Goal: Use online tool/utility

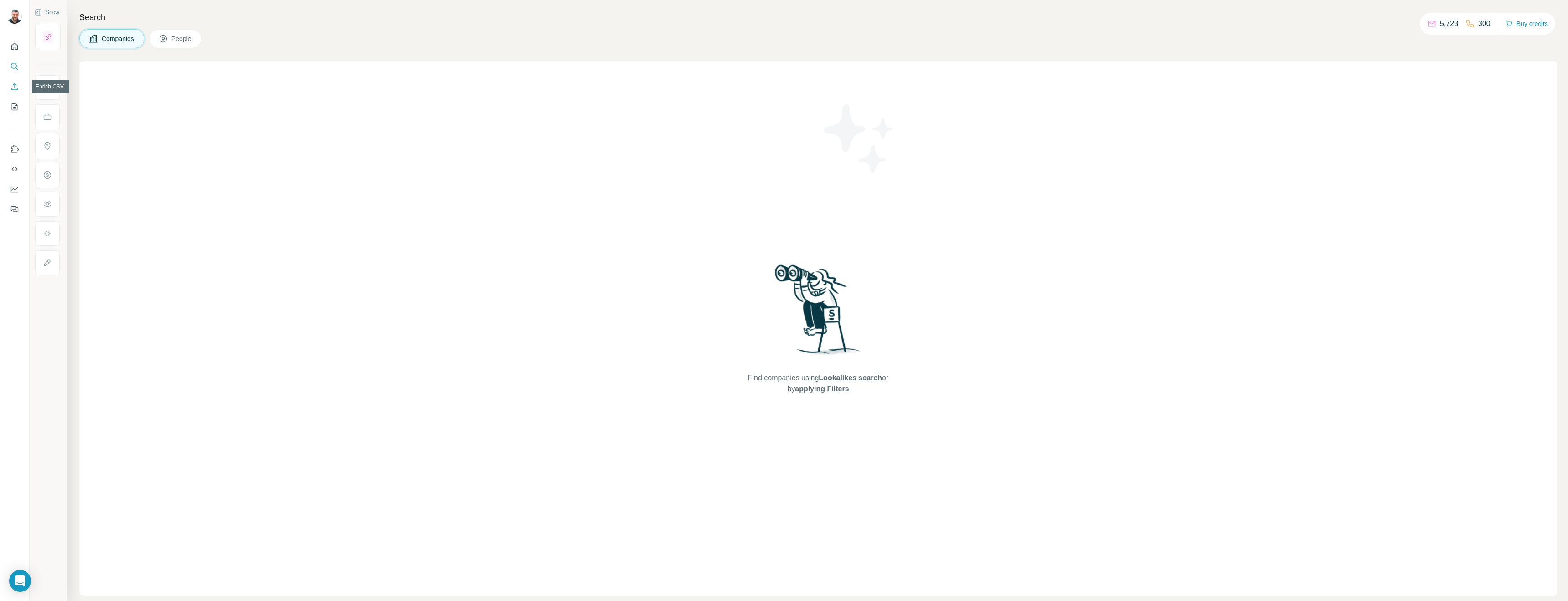
click at [15, 82] on icon "Enrich CSV" at bounding box center [14, 86] width 9 height 9
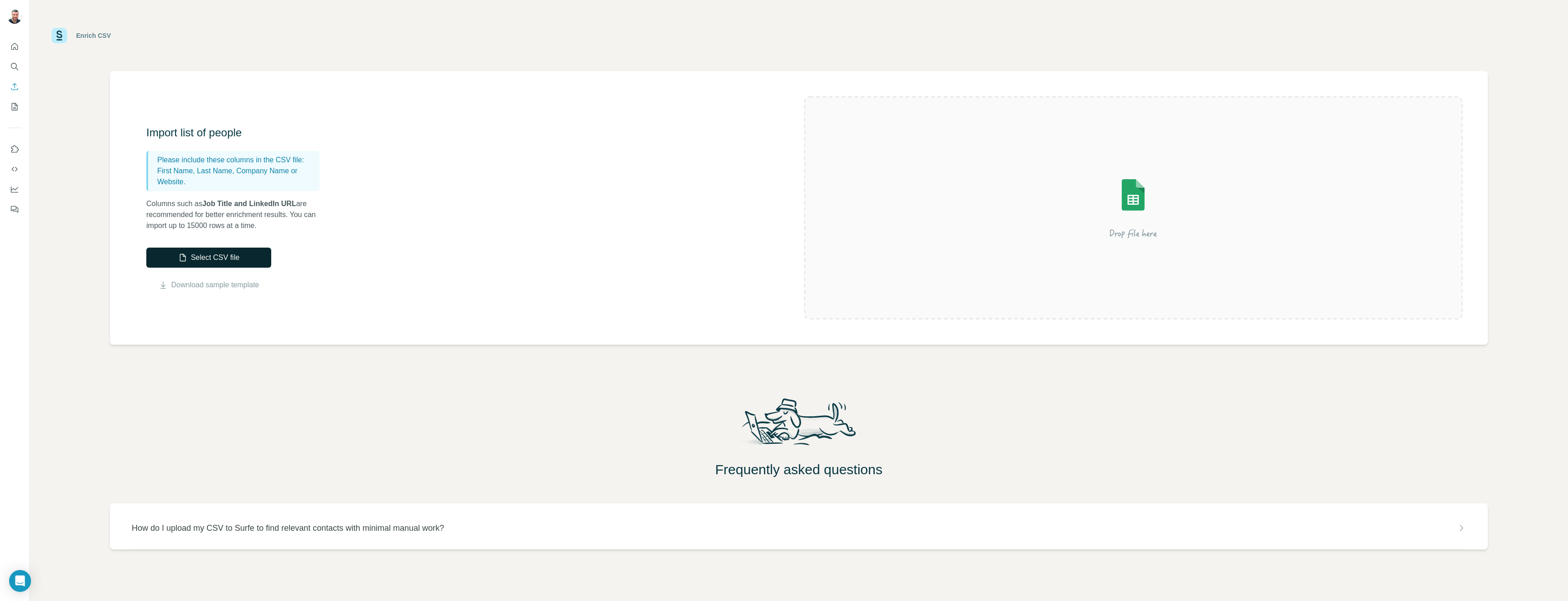
click at [211, 256] on button "Select CSV file" at bounding box center [208, 258] width 125 height 20
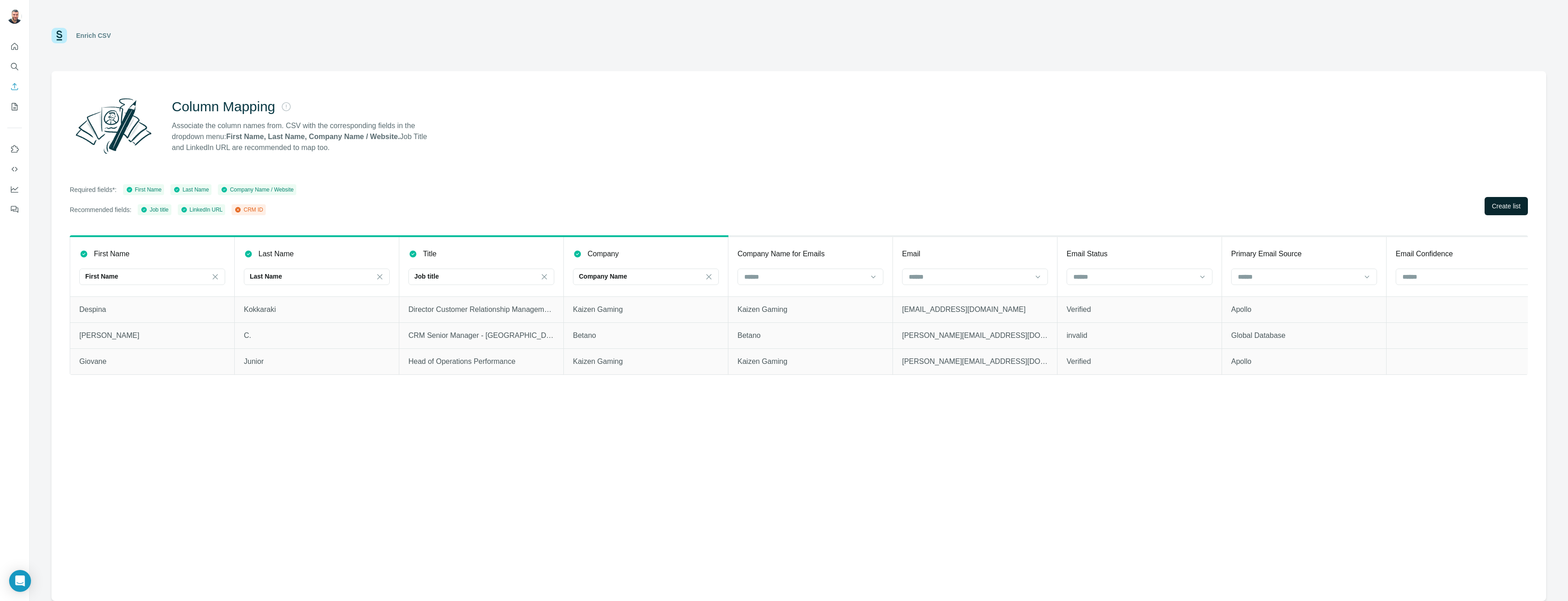
click at [1503, 206] on span "Create list" at bounding box center [1506, 206] width 29 height 9
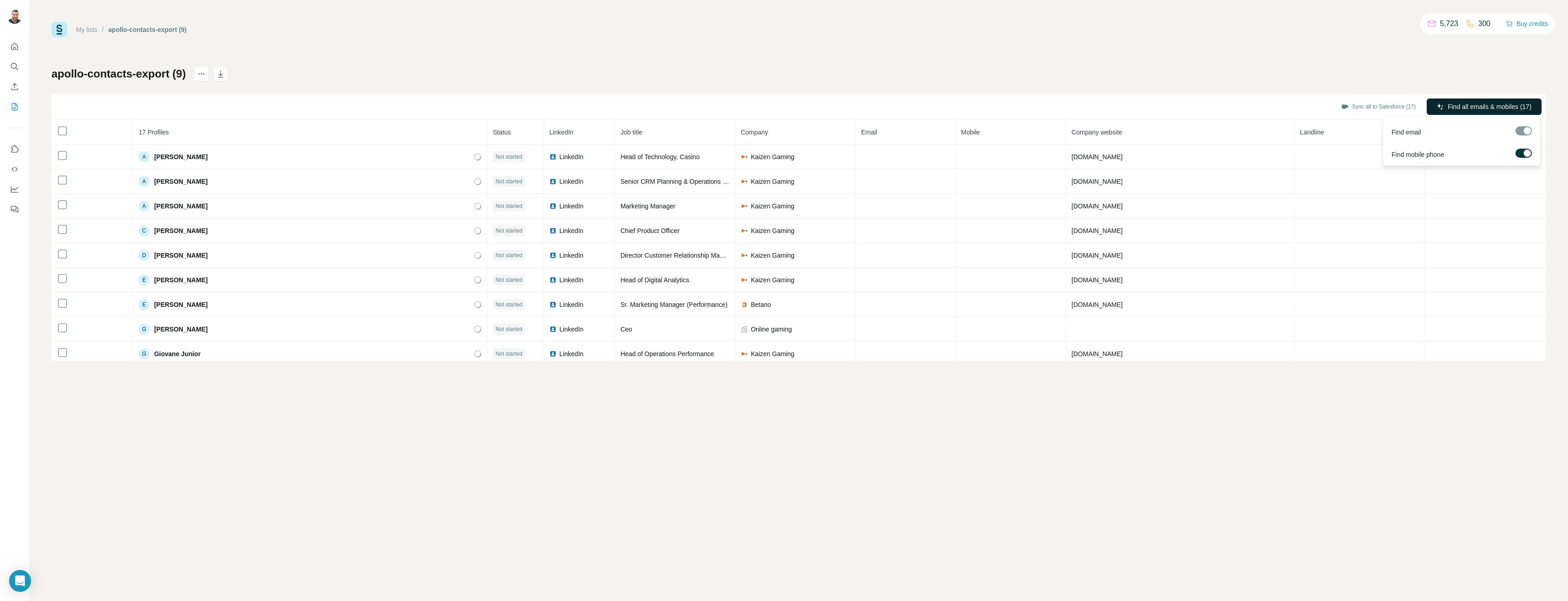
click at [1464, 111] on span "Find all emails & mobiles (17)" at bounding box center [1489, 107] width 84 height 9
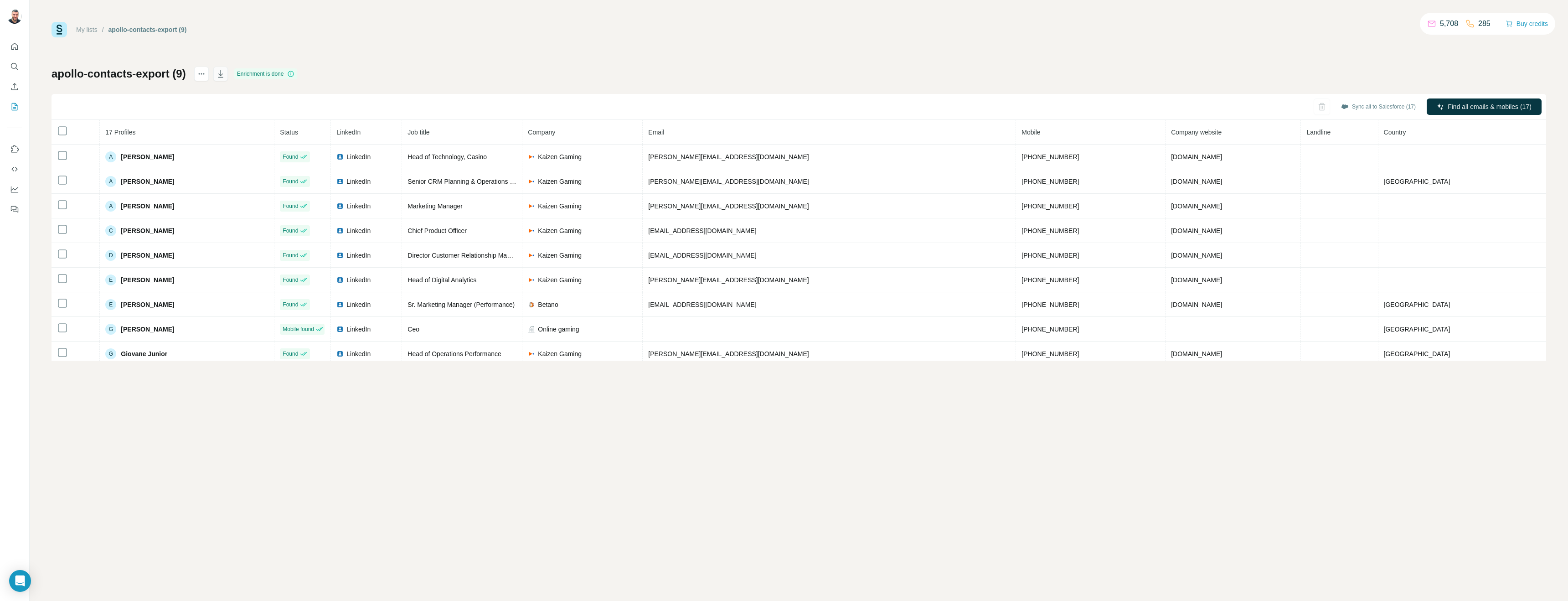
click at [223, 77] on icon "button" at bounding box center [220, 74] width 5 height 7
